Goal: Find specific page/section: Find specific page/section

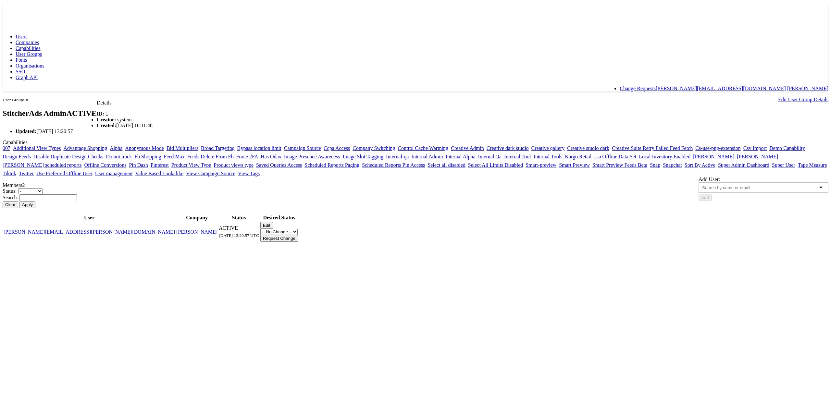
click at [40, 45] on span "Capabilities" at bounding box center [28, 48] width 25 height 6
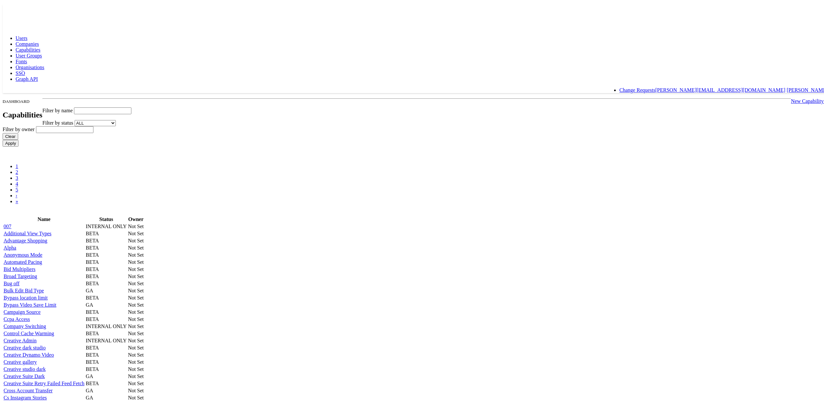
click at [131, 106] on input "text" at bounding box center [102, 109] width 57 height 7
click at [3, 138] on input "Apply" at bounding box center [11, 141] width 16 height 7
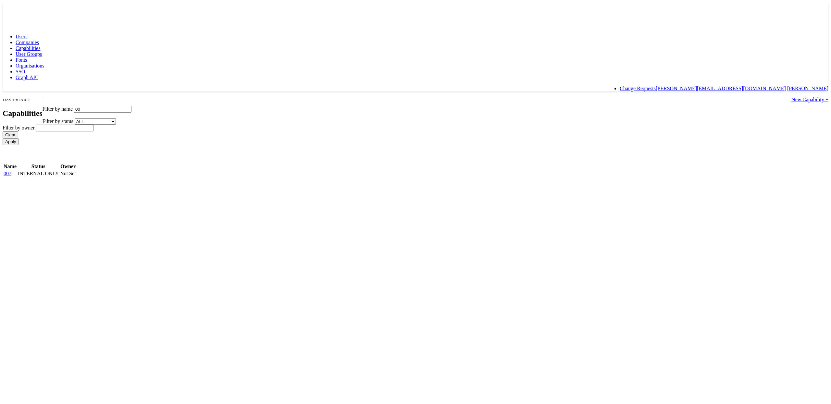
type input "0"
click at [3, 138] on input "Apply" at bounding box center [11, 141] width 16 height 7
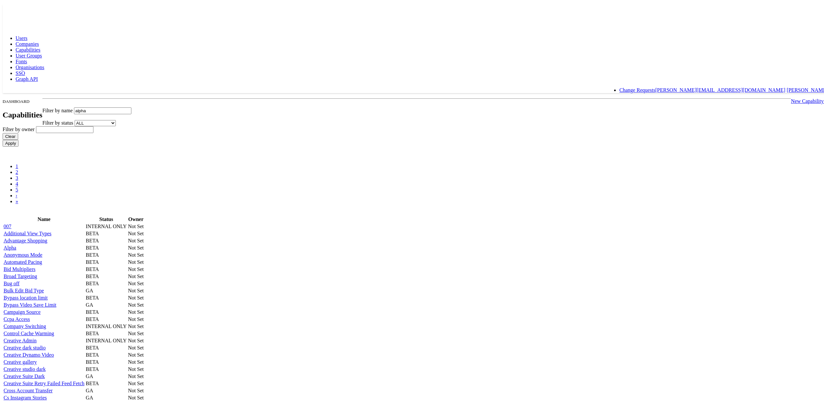
click at [3, 138] on input "Apply" at bounding box center [11, 141] width 16 height 7
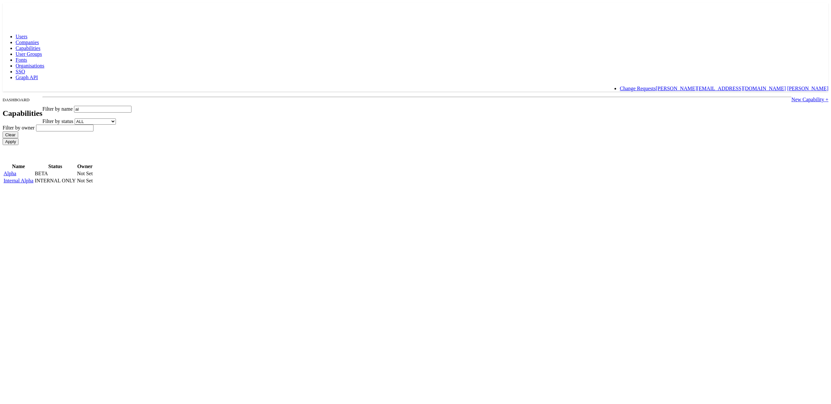
type input "a"
click at [3, 138] on input "Apply" at bounding box center [11, 141] width 16 height 7
type input "i"
click at [3, 138] on input "Apply" at bounding box center [11, 141] width 16 height 7
